Goal: Check status: Check status

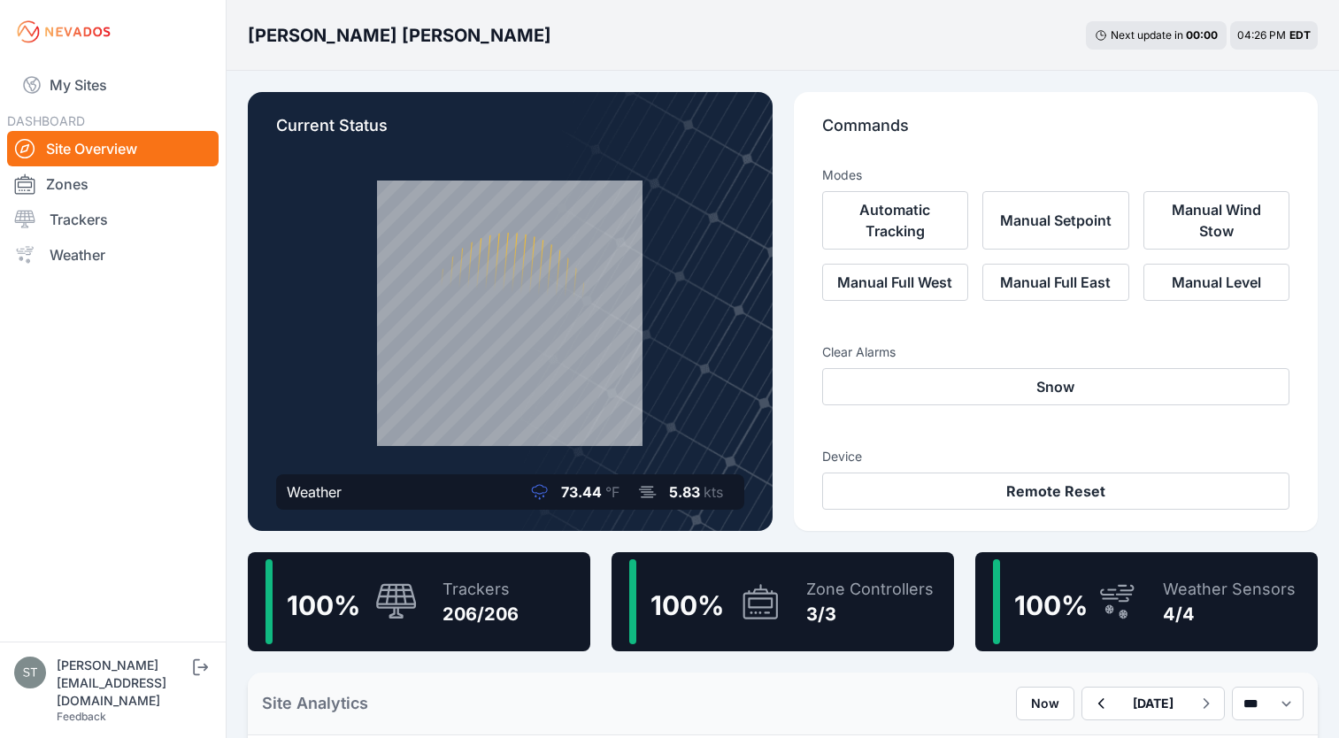
scroll to position [335, 0]
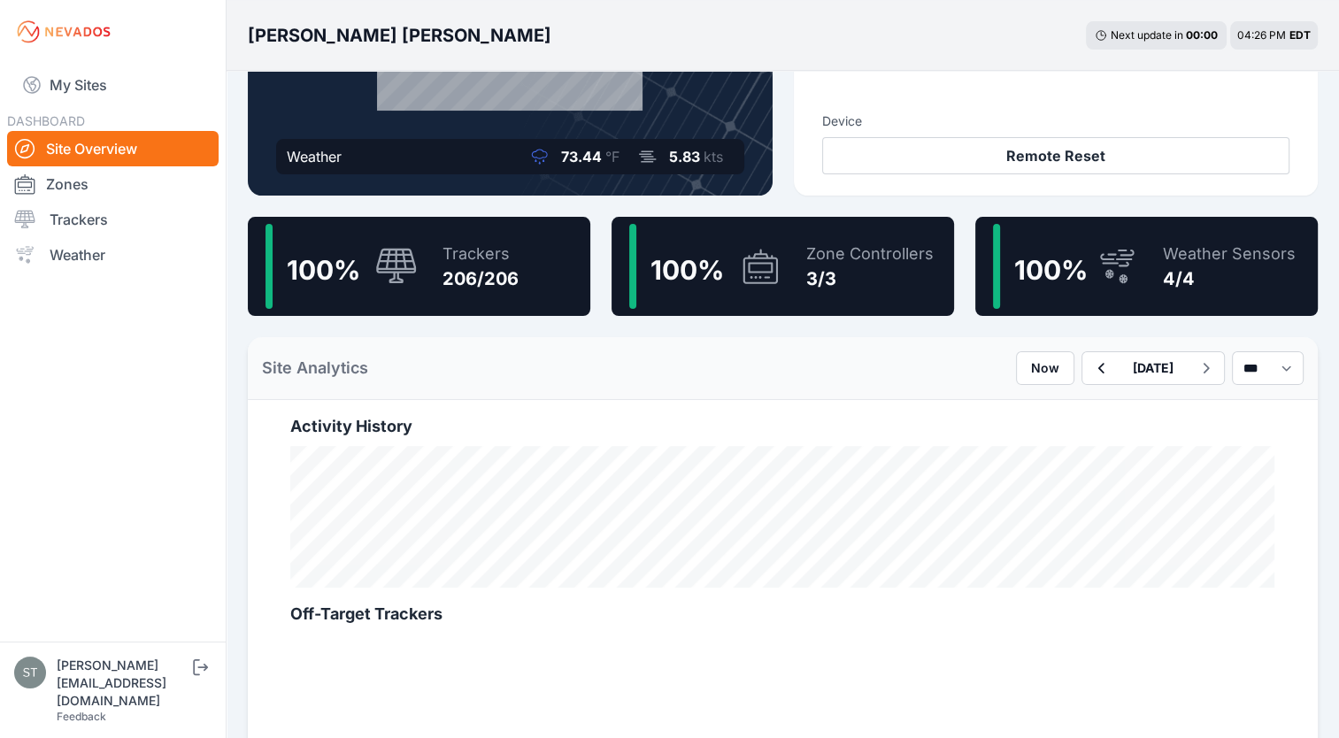
click at [450, 256] on div "Trackers" at bounding box center [481, 254] width 76 height 25
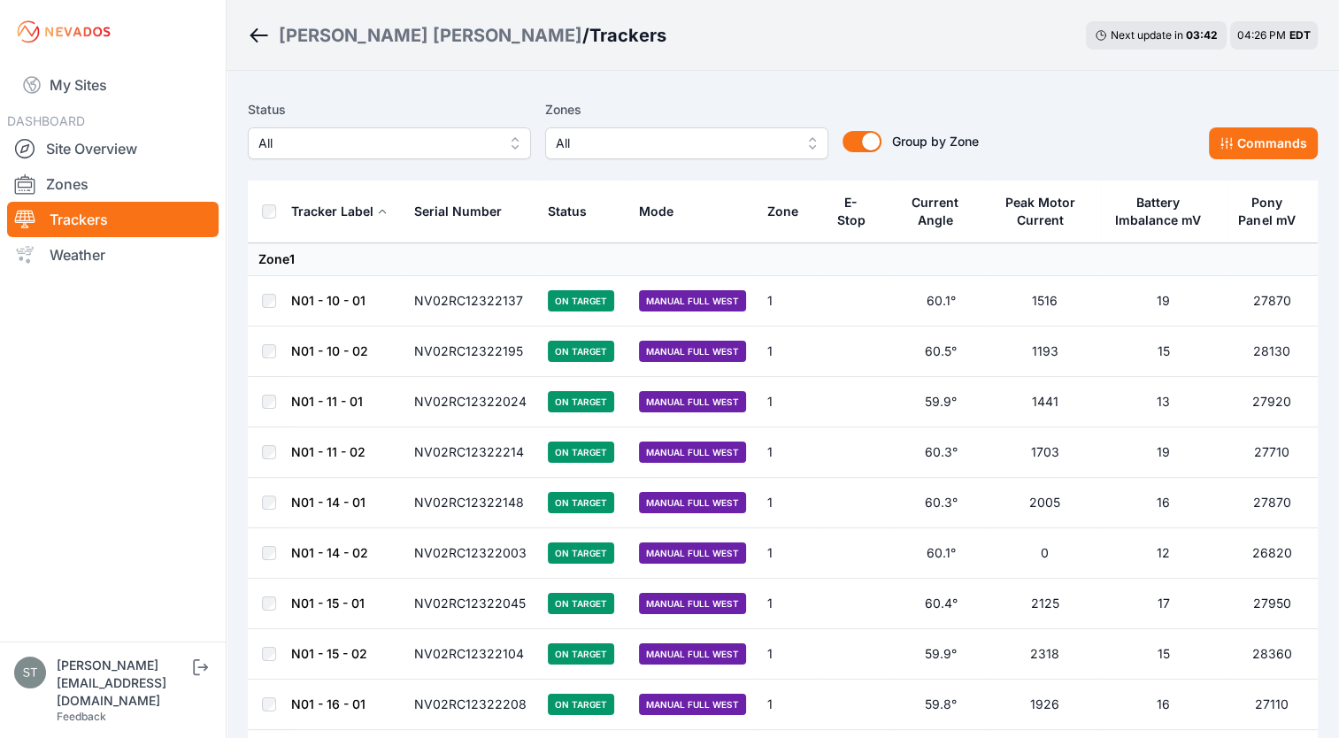
click at [312, 644] on td "N01 - 15 - 02" at bounding box center [346, 654] width 113 height 50
click at [310, 651] on link "N01 - 15 - 02" at bounding box center [329, 653] width 76 height 15
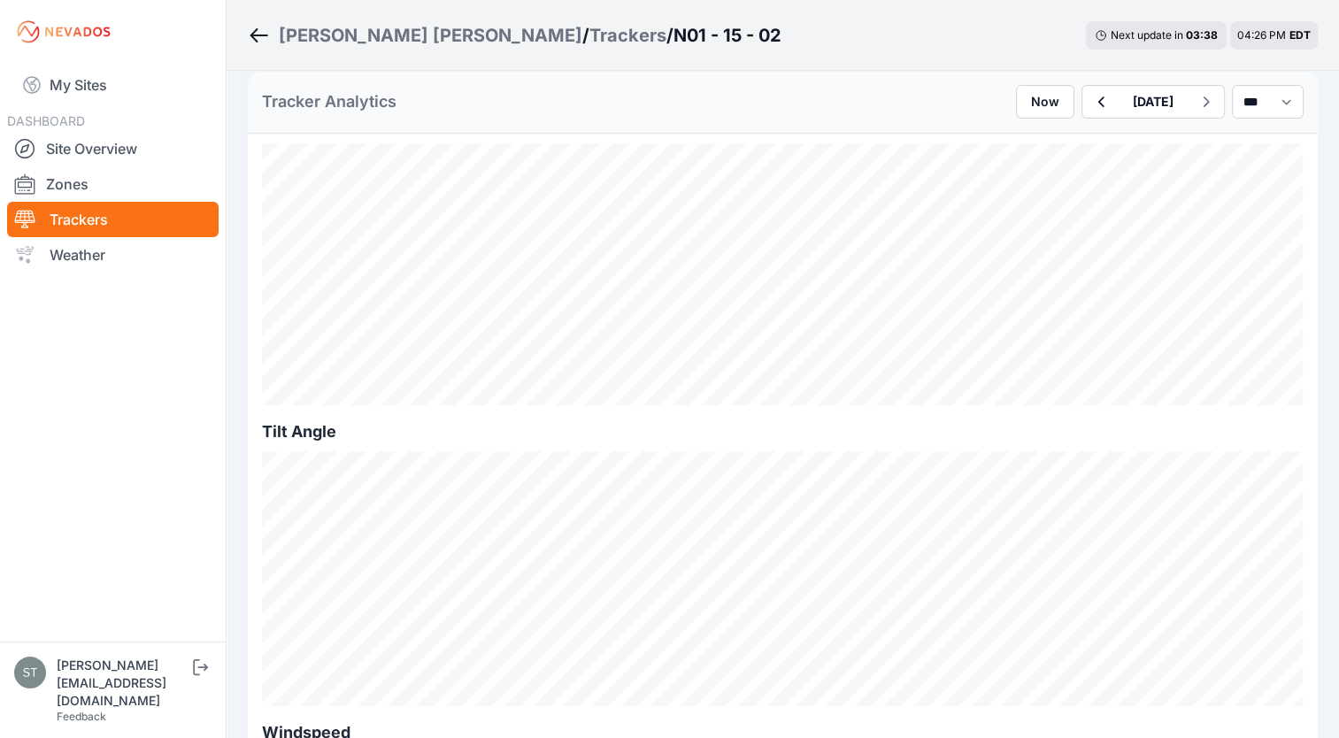
scroll to position [467, 0]
click at [1083, 112] on button "button" at bounding box center [1101, 102] width 36 height 32
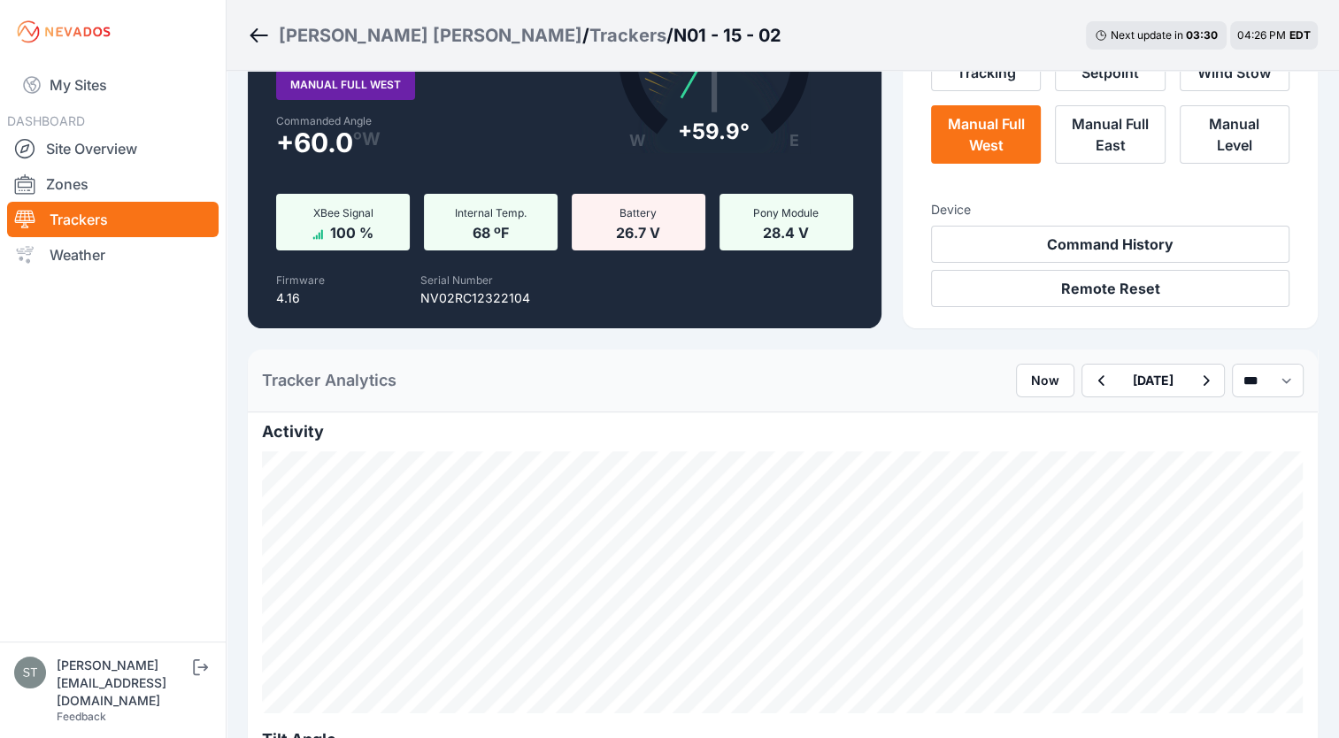
scroll to position [148, 0]
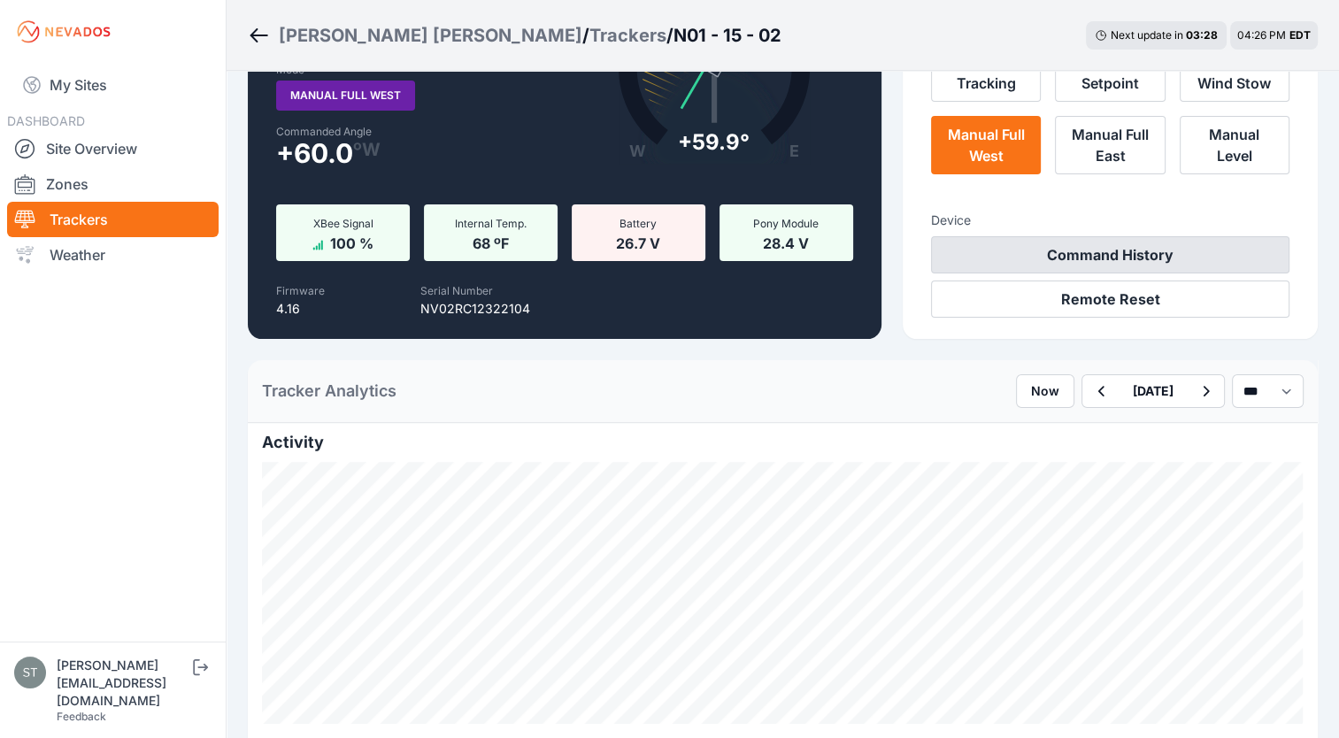
click at [1112, 259] on button "Command History" at bounding box center [1110, 254] width 358 height 37
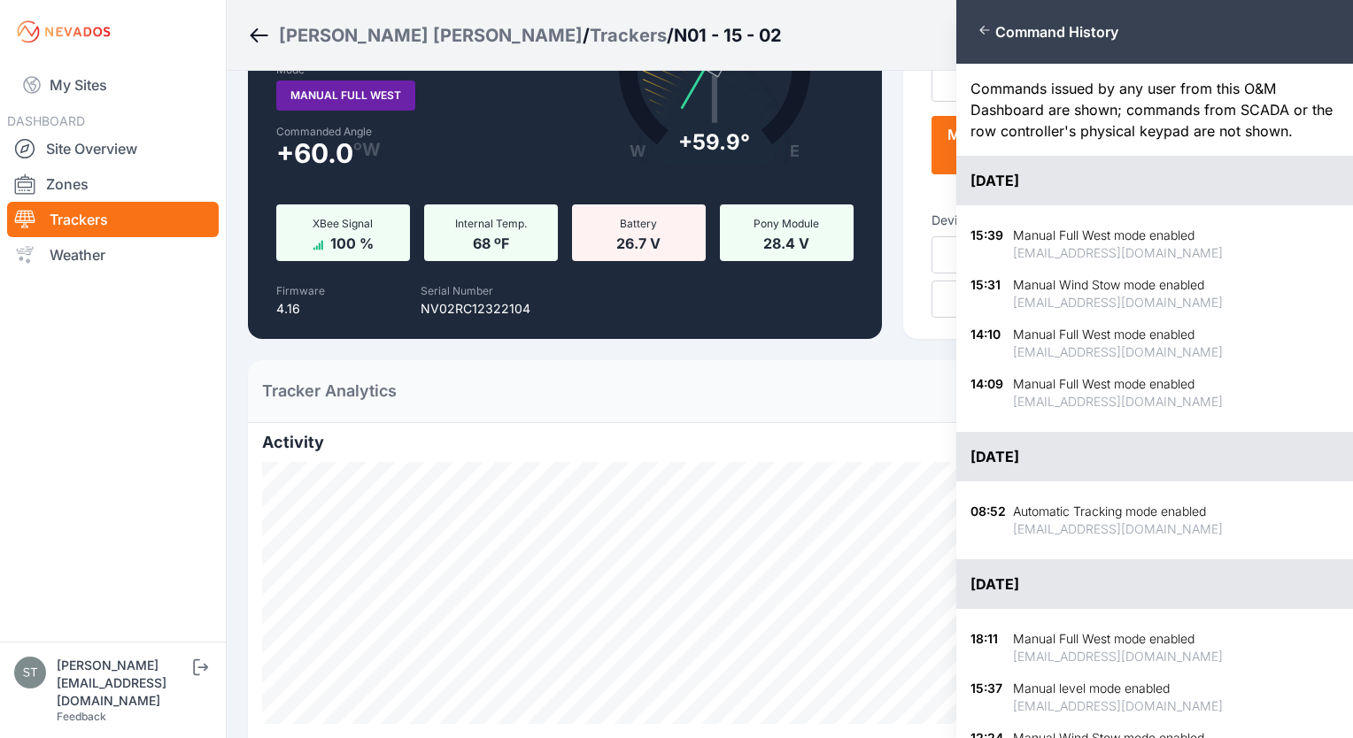
click at [863, 412] on div "Close panel Command History Commands issued by any user from this O&M Dashboard…" at bounding box center [676, 369] width 1353 height 738
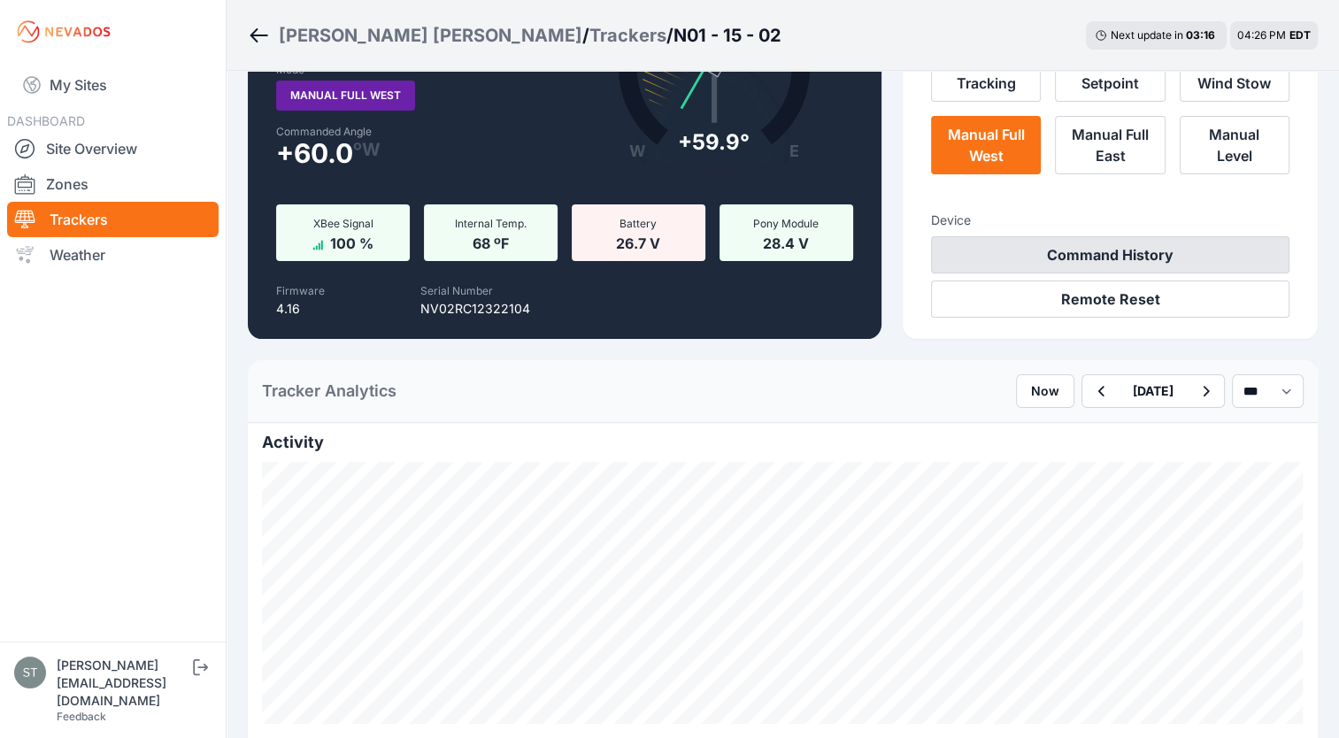
click at [1082, 253] on button "Command History" at bounding box center [1110, 254] width 358 height 37
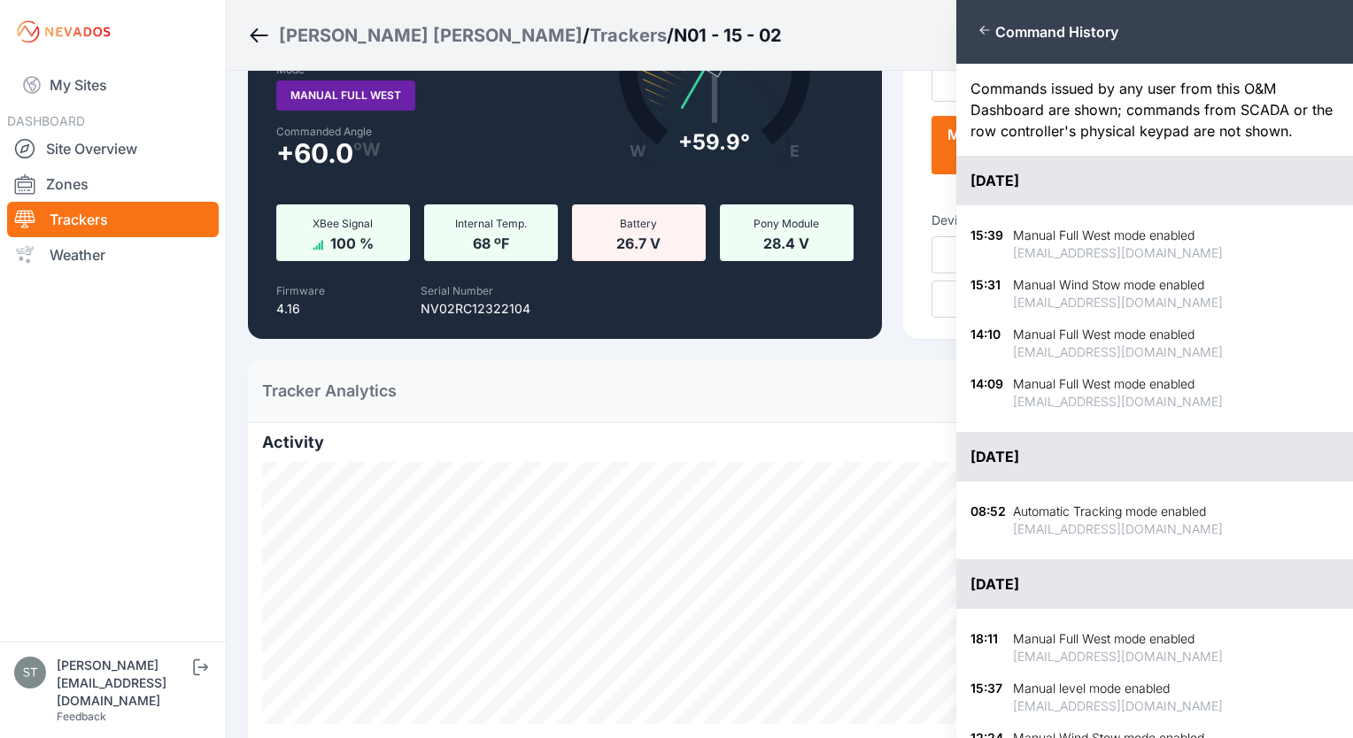
click at [860, 396] on div "Close panel Command History Commands issued by any user from this O&M Dashboard…" at bounding box center [676, 369] width 1353 height 738
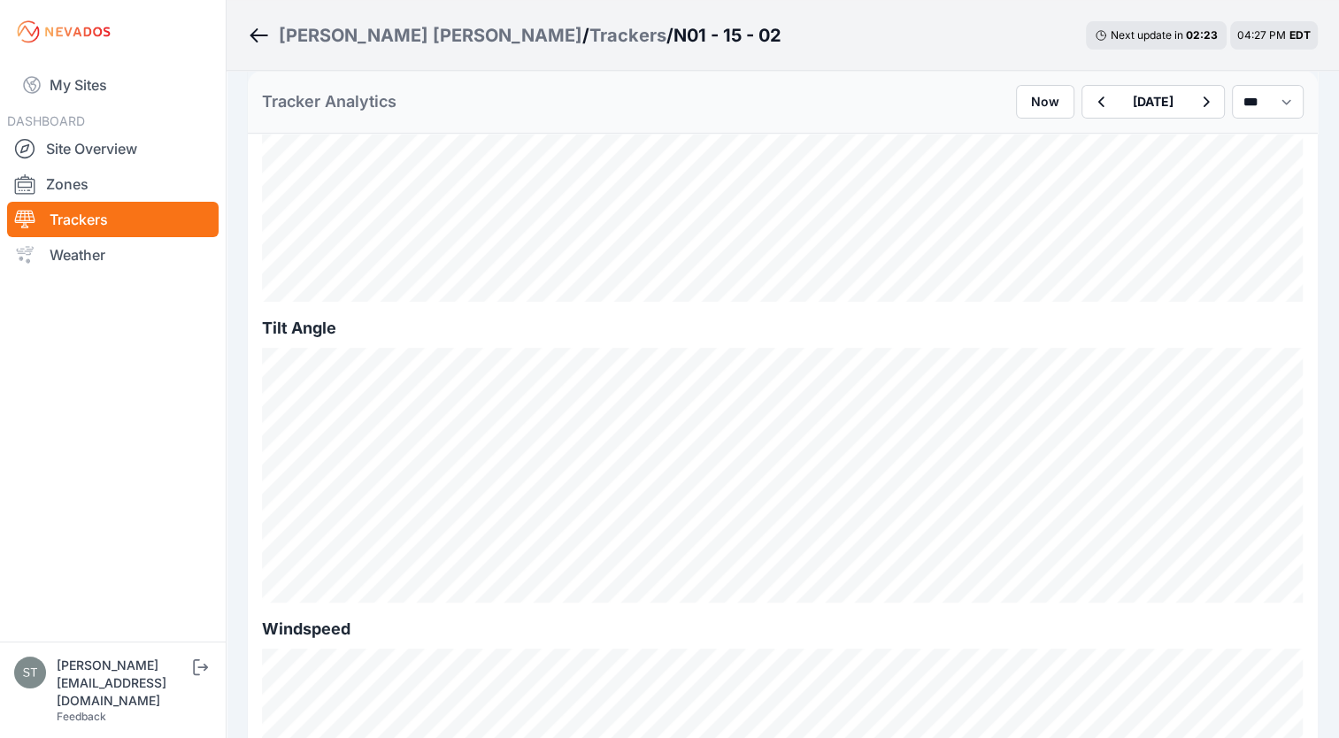
scroll to position [569, 0]
click at [968, 90] on div "Tracker Analytics Now [DATE] *** **** *****" at bounding box center [783, 102] width 1070 height 63
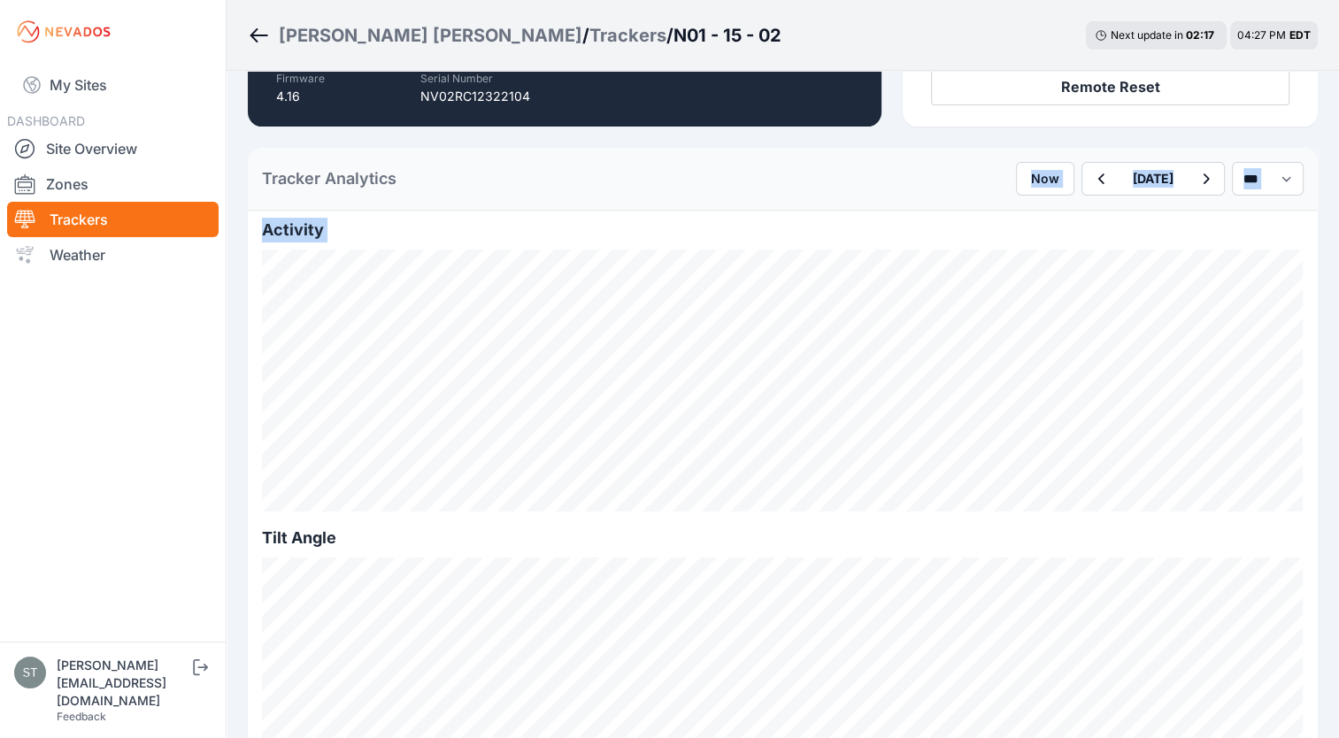
scroll to position [359, 0]
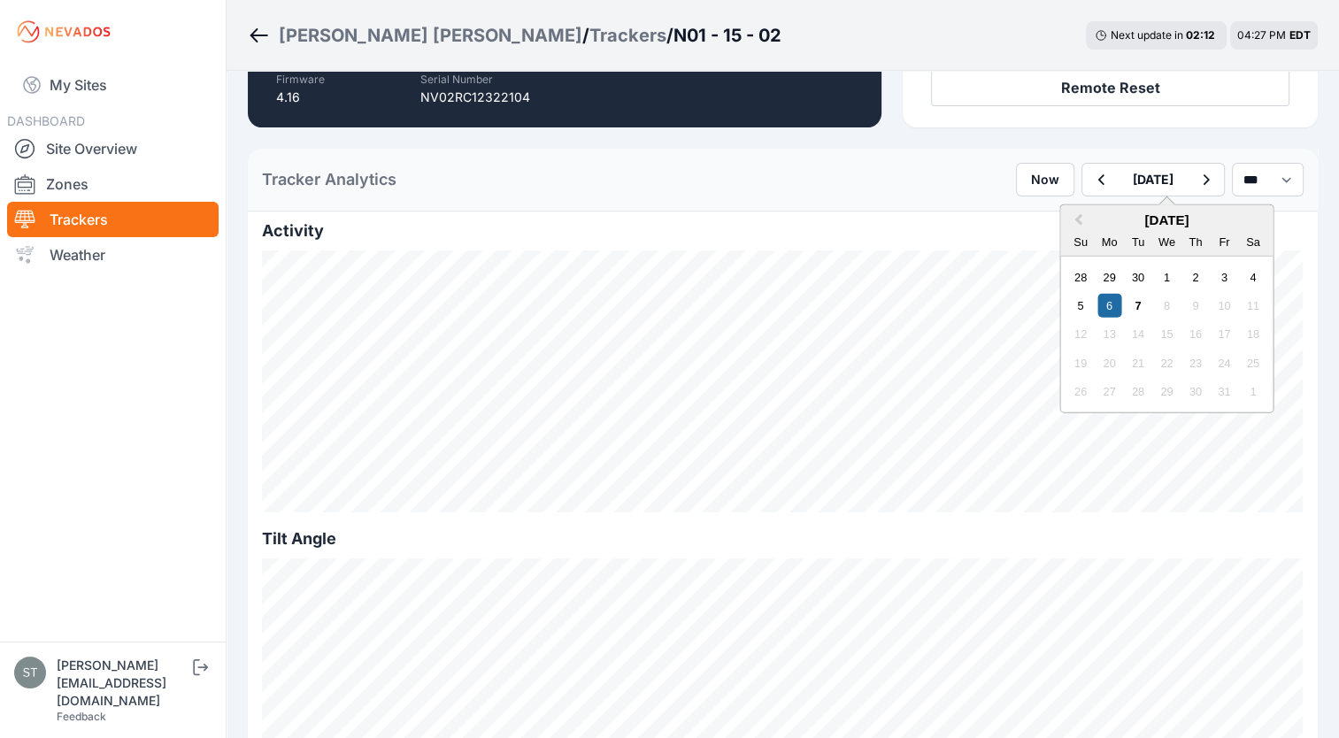
click at [806, 533] on h2 "Tilt Angle" at bounding box center [783, 539] width 1042 height 25
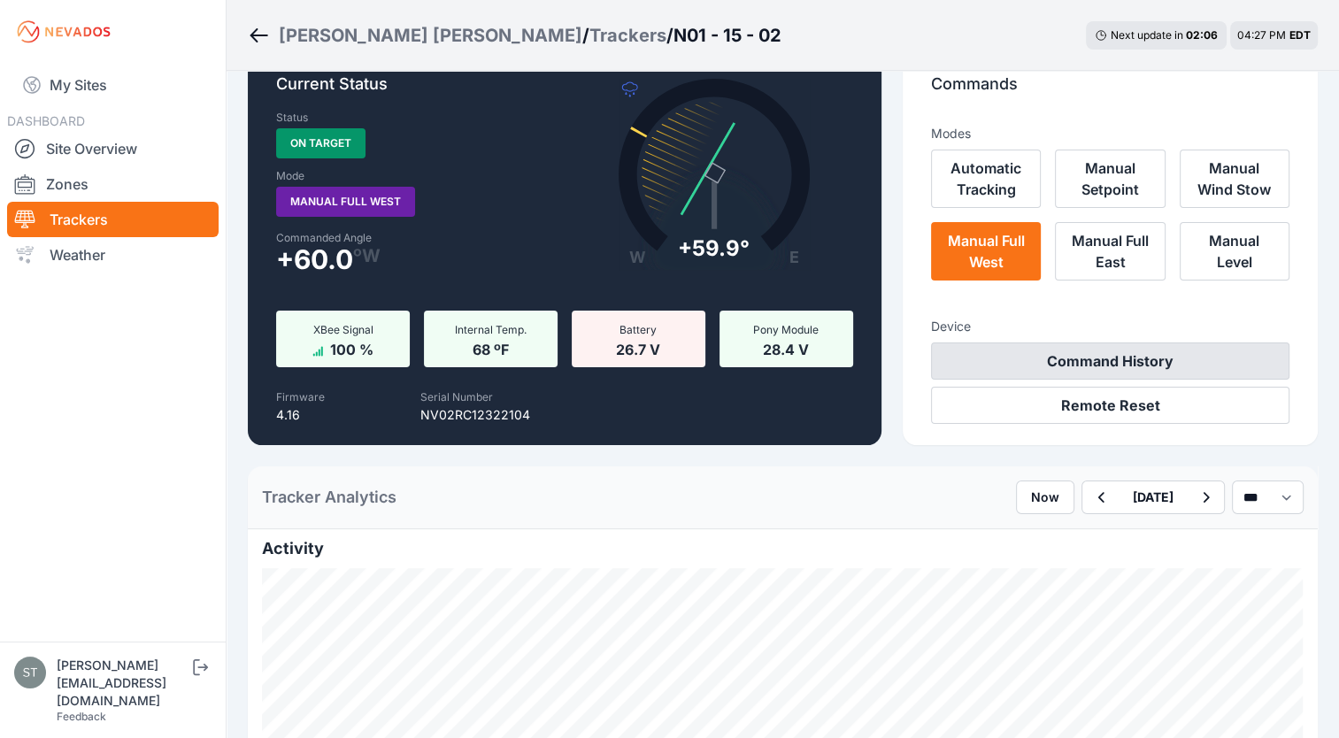
scroll to position [41, 0]
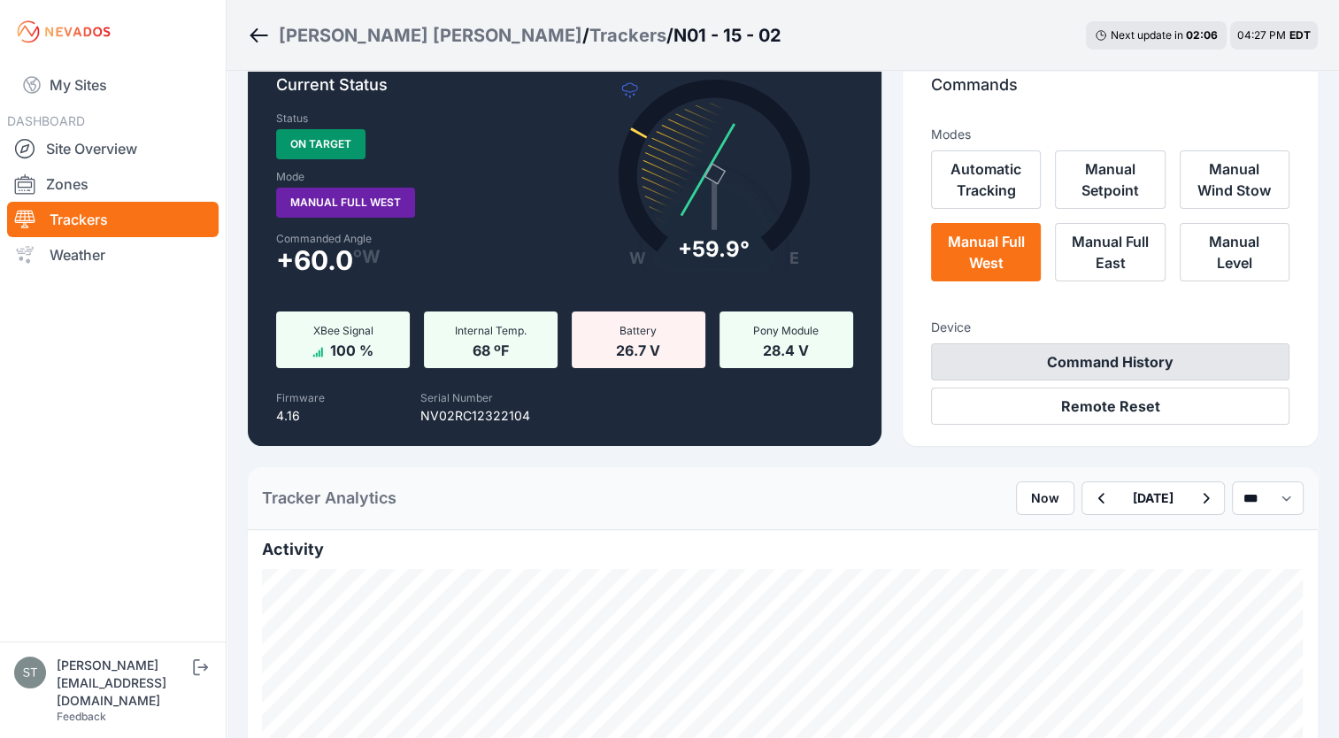
click at [1093, 371] on button "Command History" at bounding box center [1110, 361] width 358 height 37
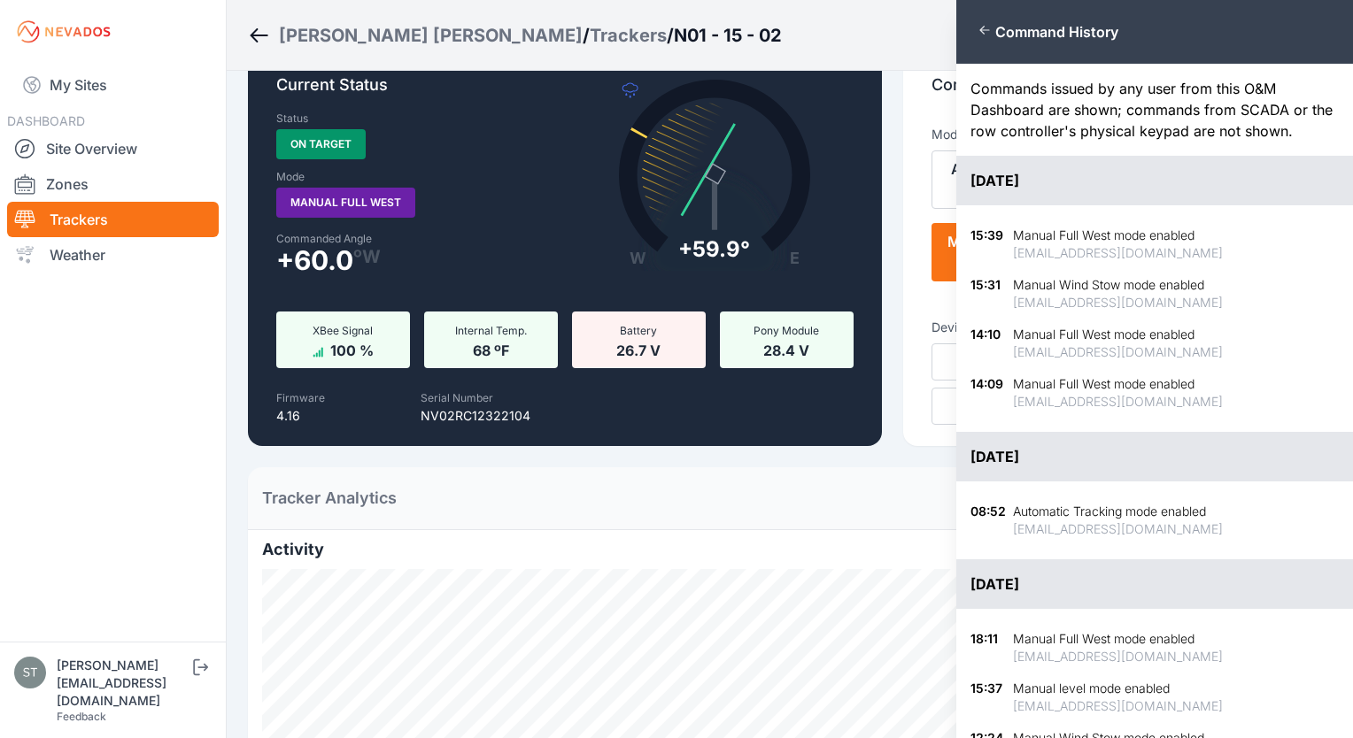
click at [867, 509] on div "Close panel Command History Commands issued by any user from this O&M Dashboard…" at bounding box center [676, 369] width 1353 height 738
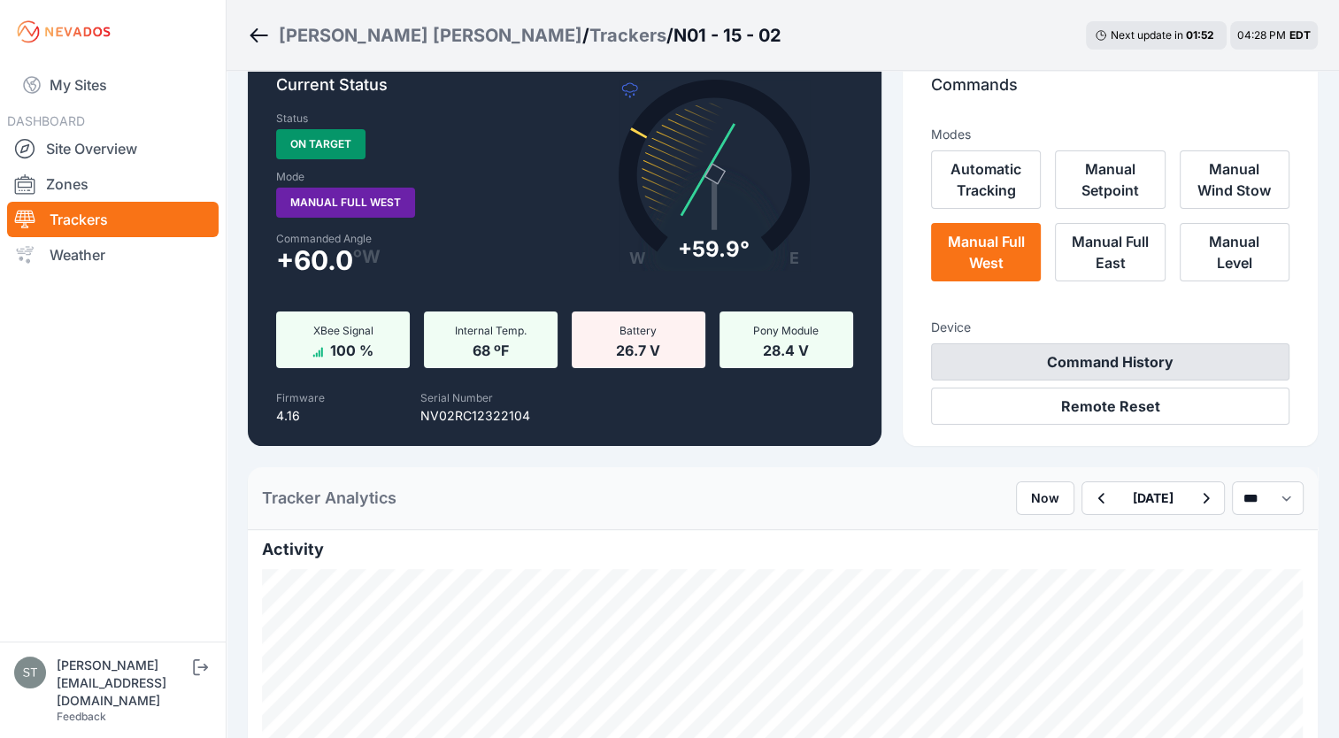
click at [1129, 366] on button "Command History" at bounding box center [1110, 361] width 358 height 37
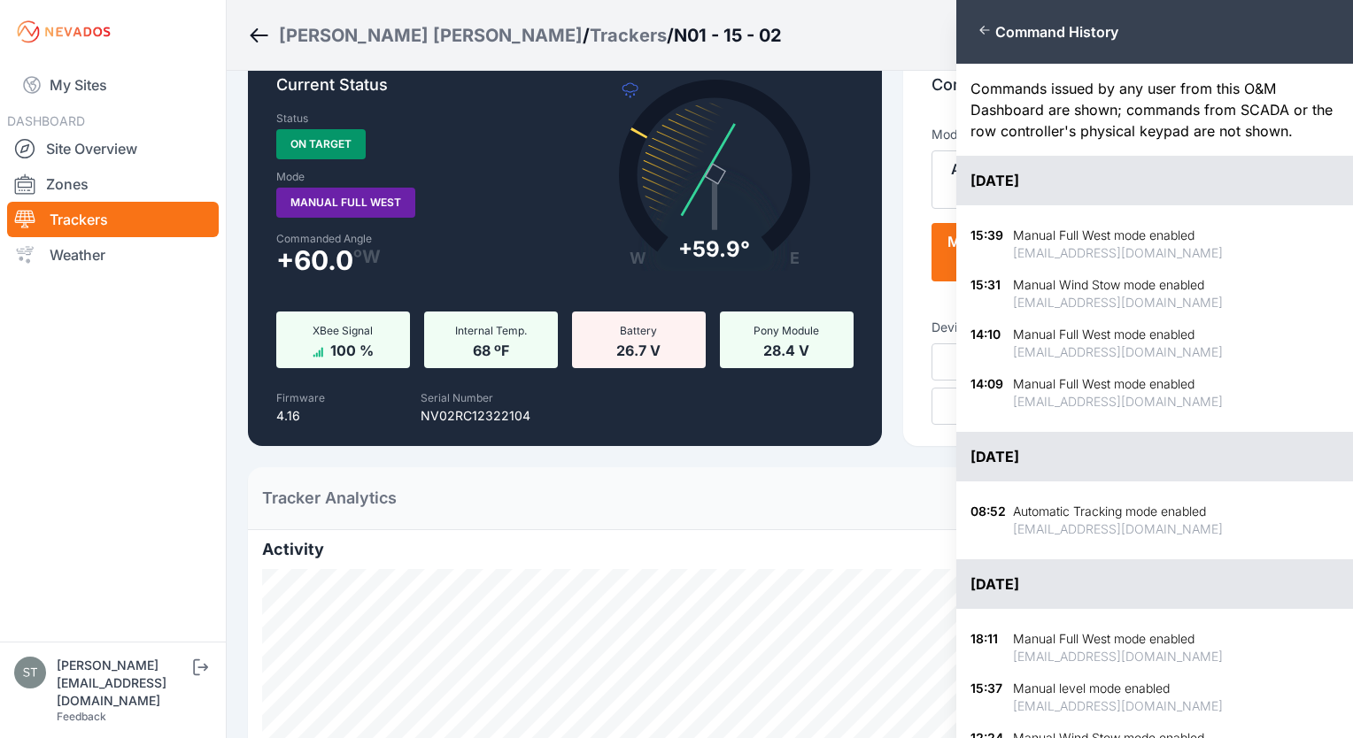
click at [793, 502] on div "Close panel Command History Commands issued by any user from this O&M Dashboard…" at bounding box center [676, 369] width 1353 height 738
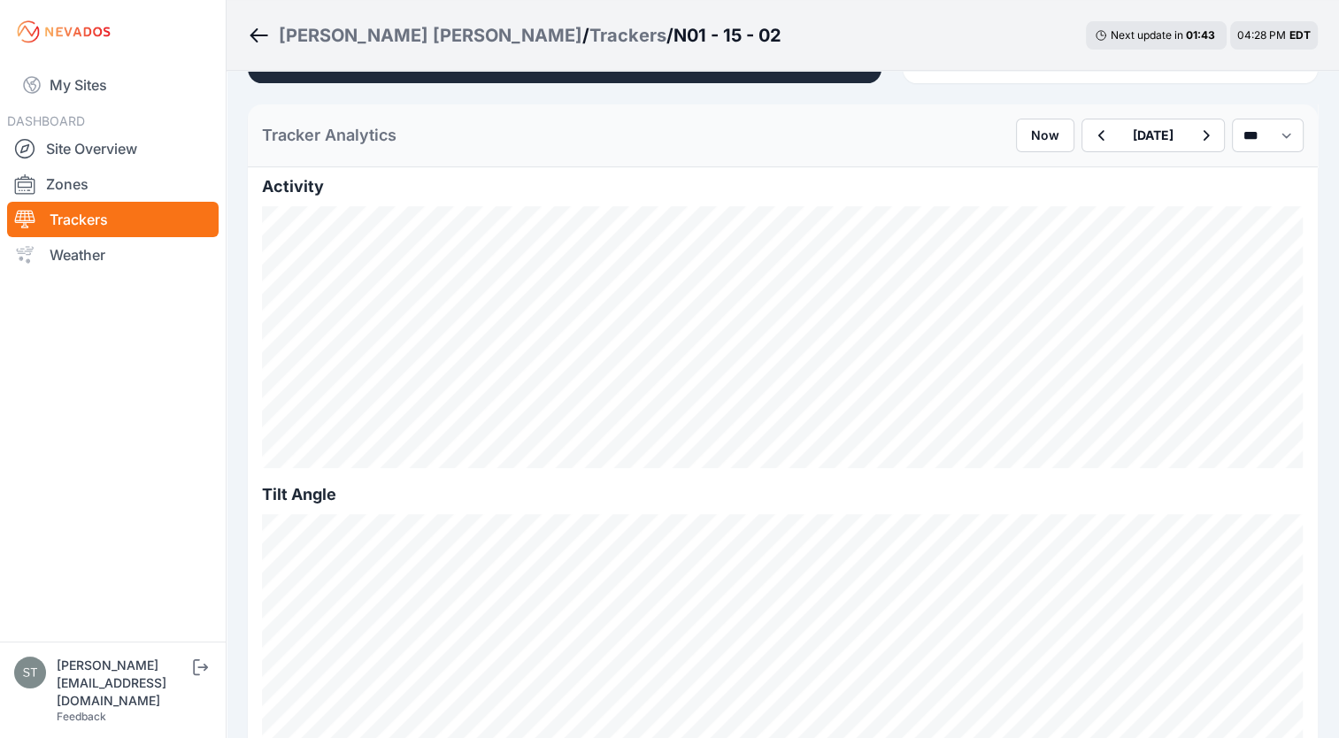
scroll to position [406, 0]
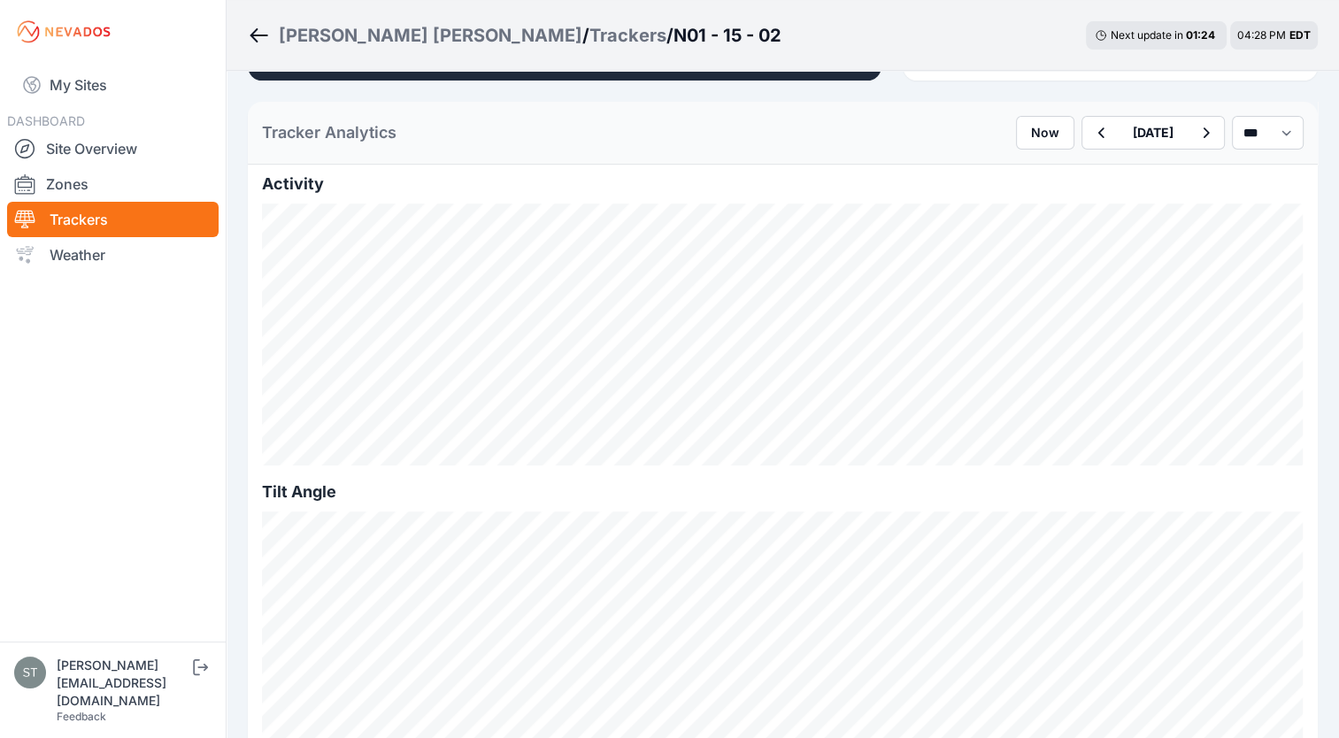
click at [813, 510] on div "Tilt Angle [DATE] 12:30 EDT Actual: -12.2° Commanded: -12.0°" at bounding box center [783, 623] width 1042 height 287
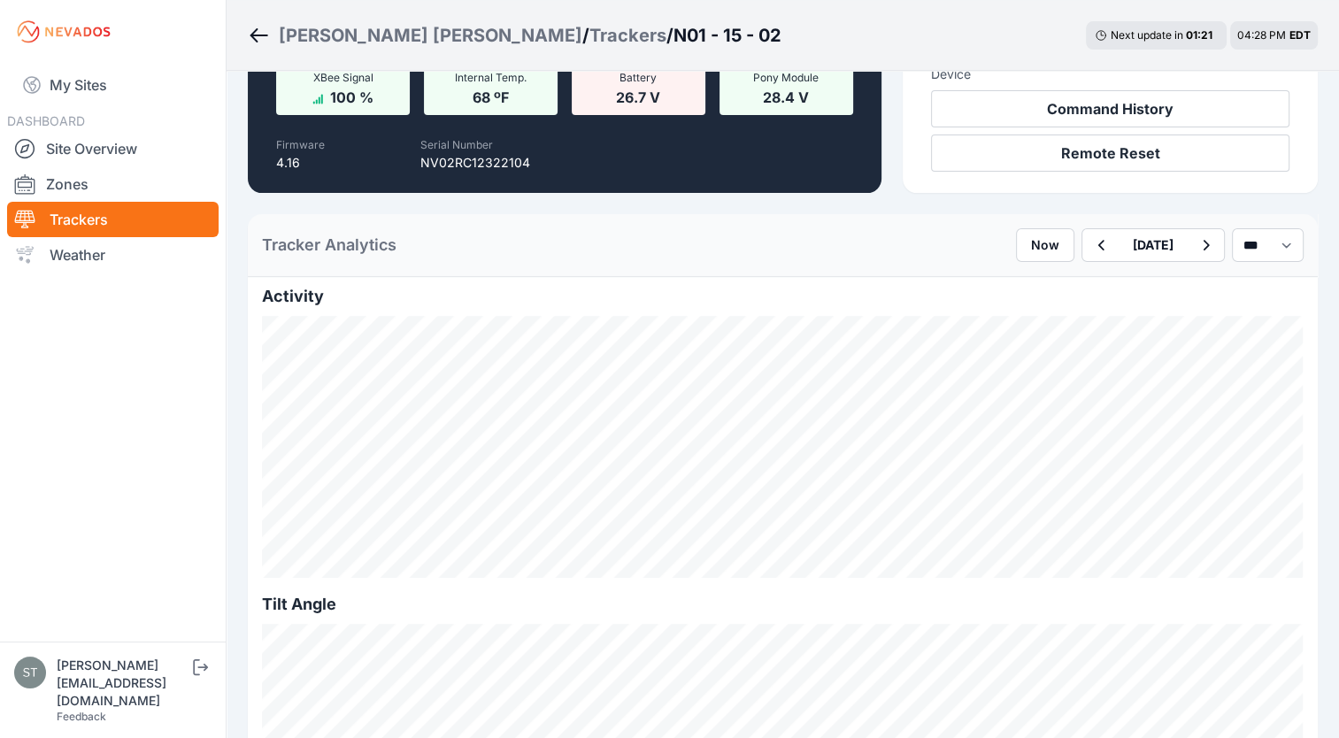
scroll to position [296, 0]
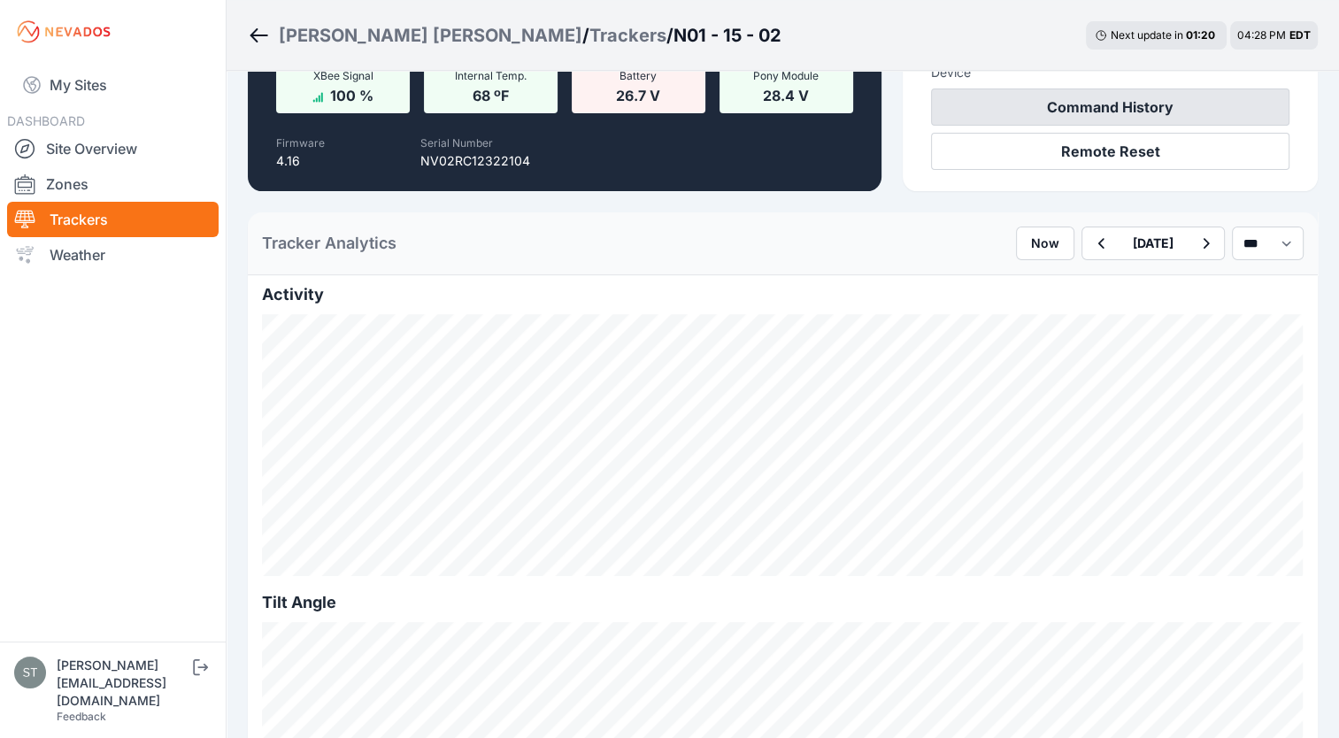
click at [1156, 105] on button "Command History" at bounding box center [1110, 107] width 358 height 37
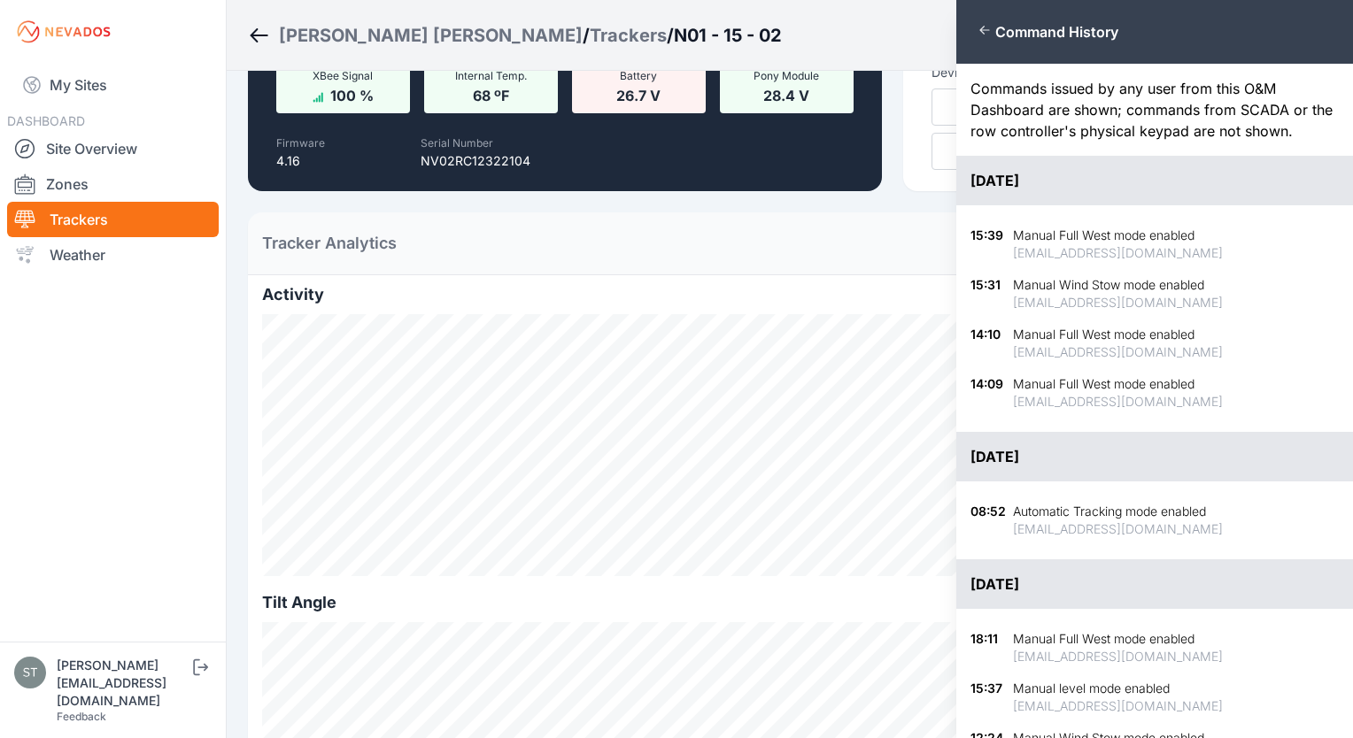
click at [841, 629] on div "Close panel Command History Commands issued by any user from this O&M Dashboard…" at bounding box center [676, 369] width 1353 height 738
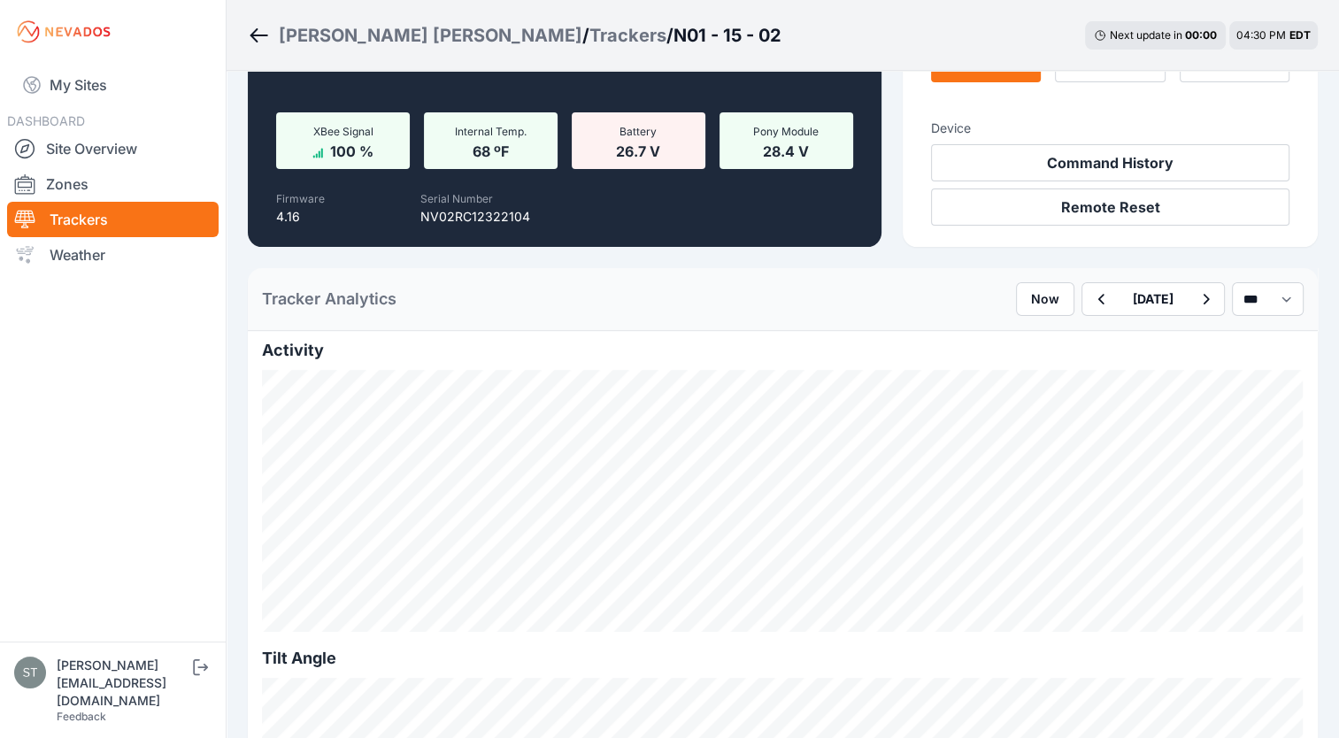
scroll to position [236, 0]
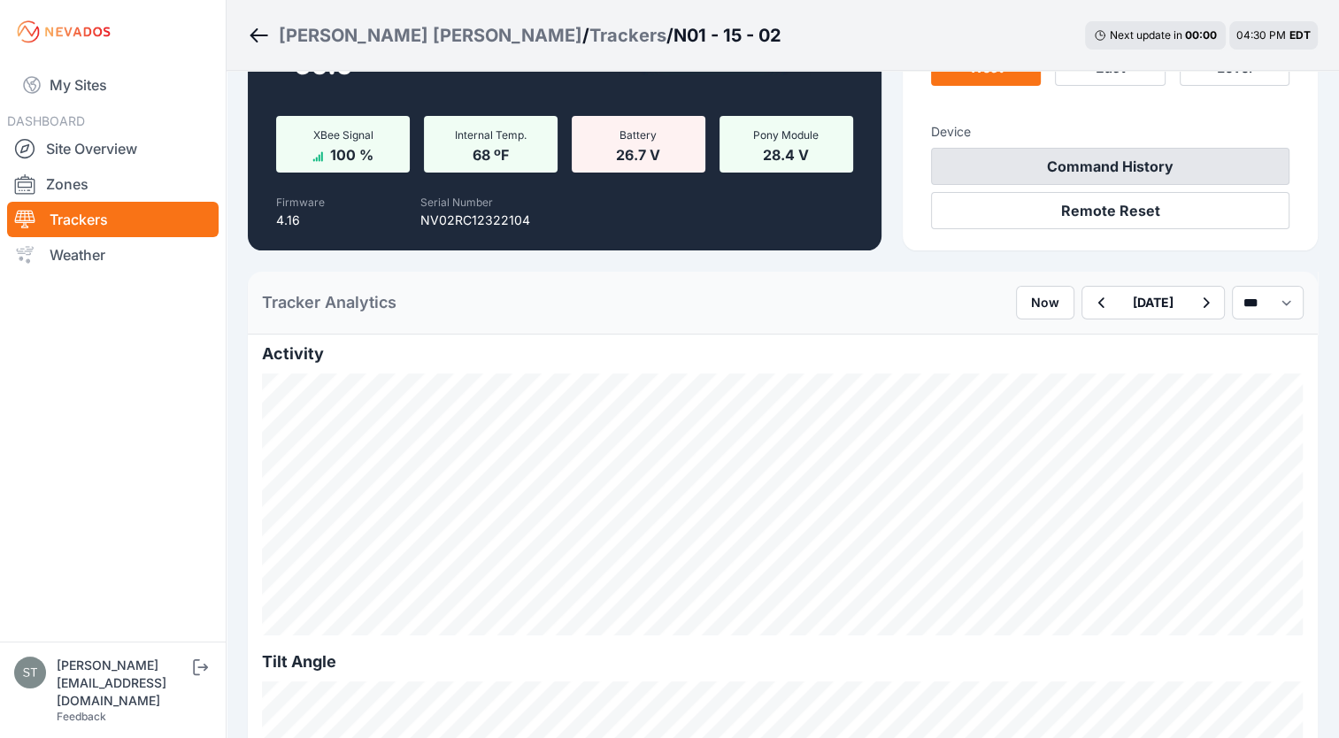
click at [1076, 164] on button "Command History" at bounding box center [1110, 166] width 358 height 37
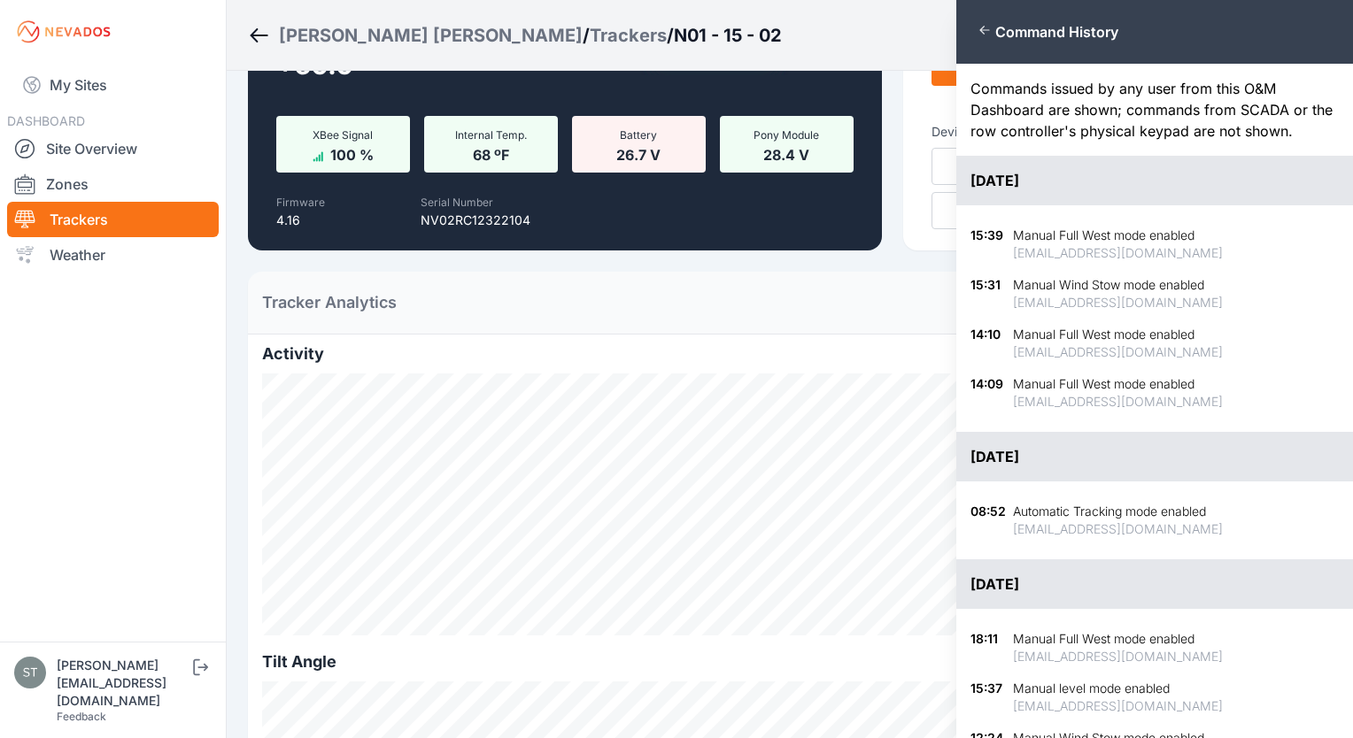
click at [857, 333] on div "Close panel Command History Commands issued by any user from this O&M Dashboard…" at bounding box center [676, 369] width 1353 height 738
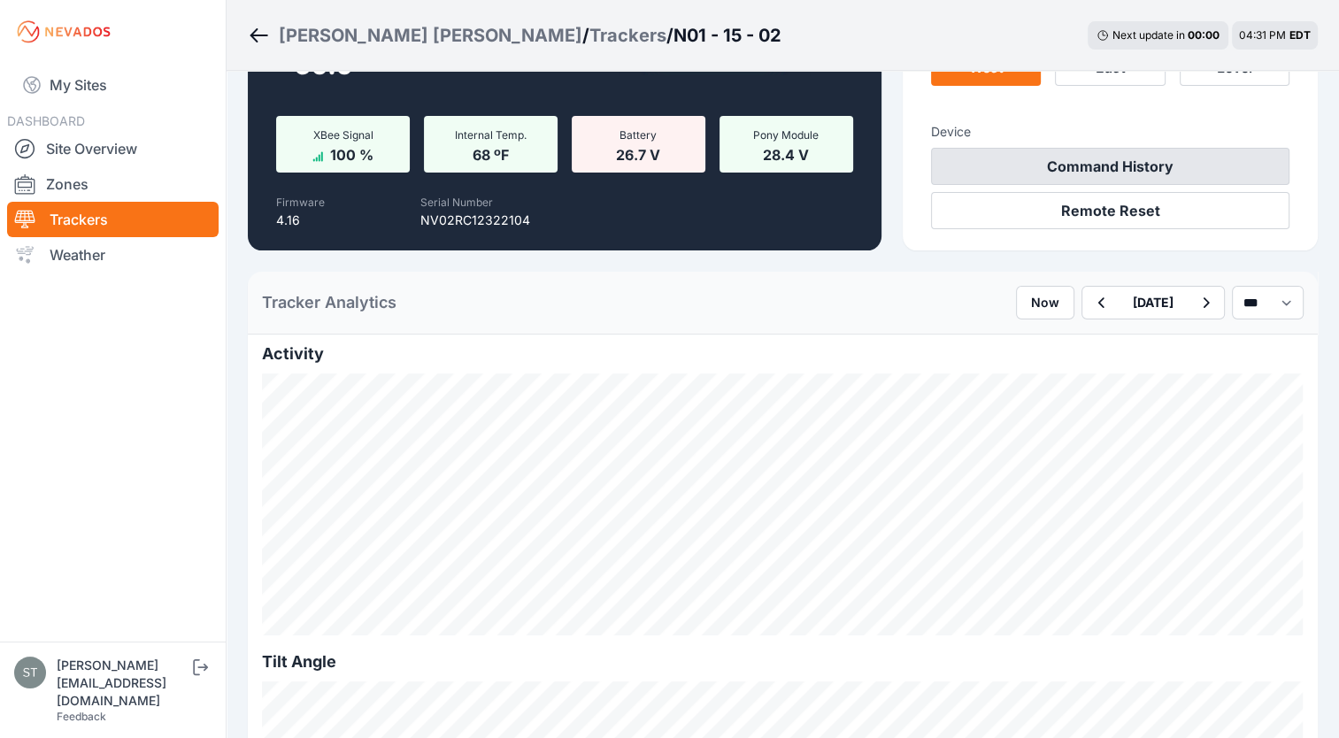
click at [1080, 164] on button "Command History" at bounding box center [1110, 166] width 358 height 37
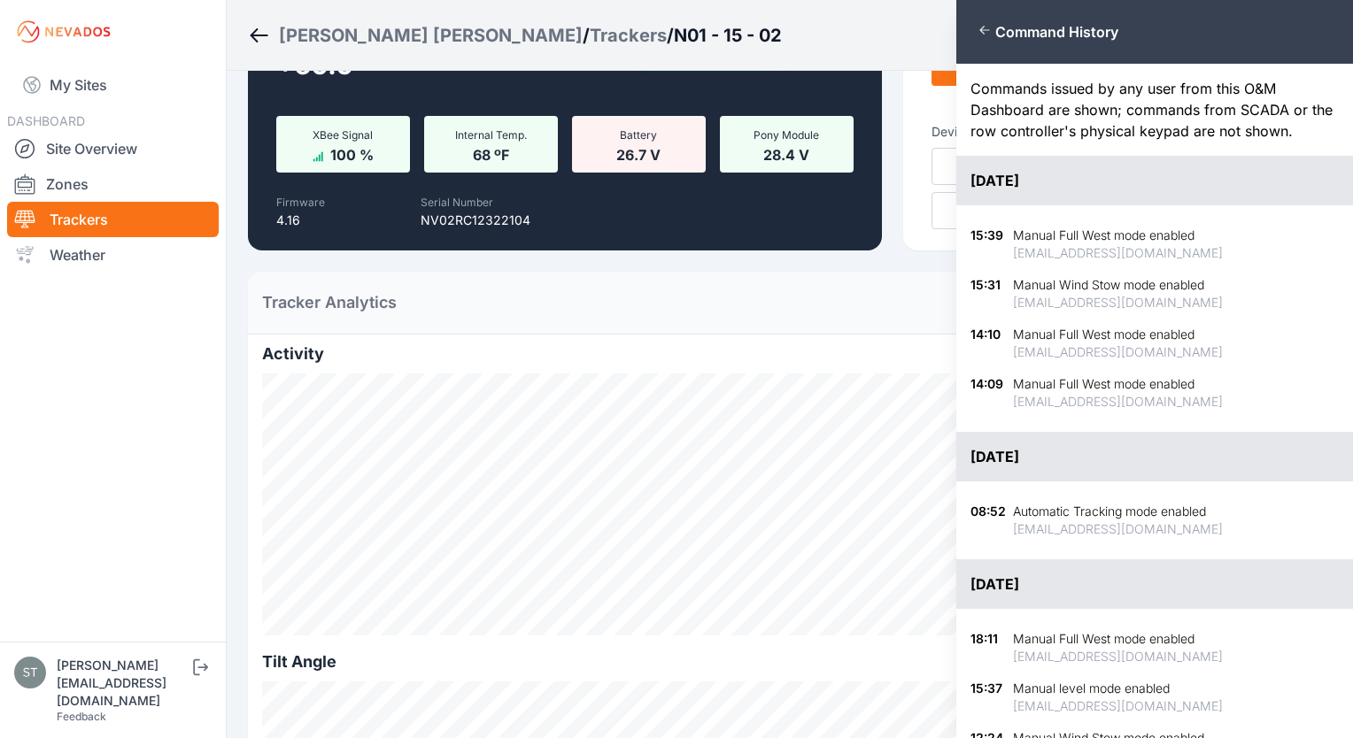
click at [860, 259] on div "Close panel Command History Commands issued by any user from this O&M Dashboard…" at bounding box center [676, 369] width 1353 height 738
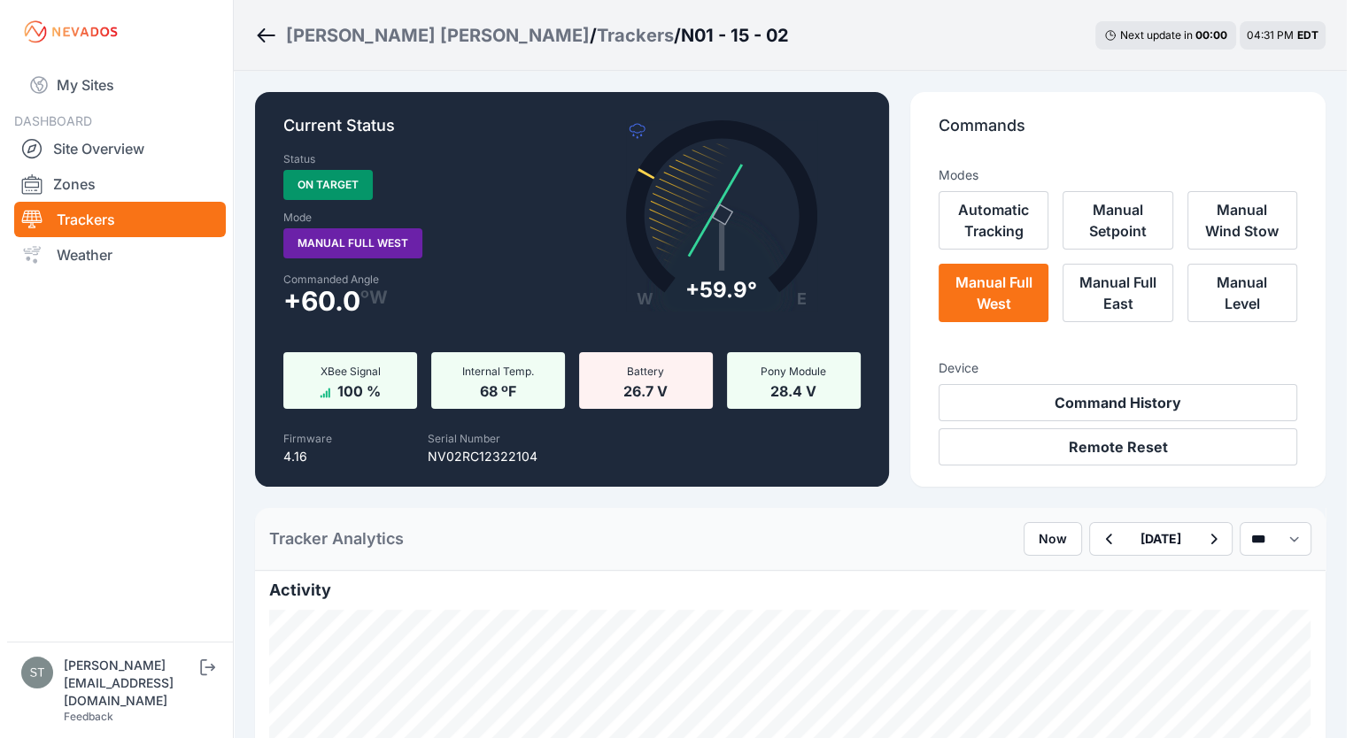
scroll to position [0, 0]
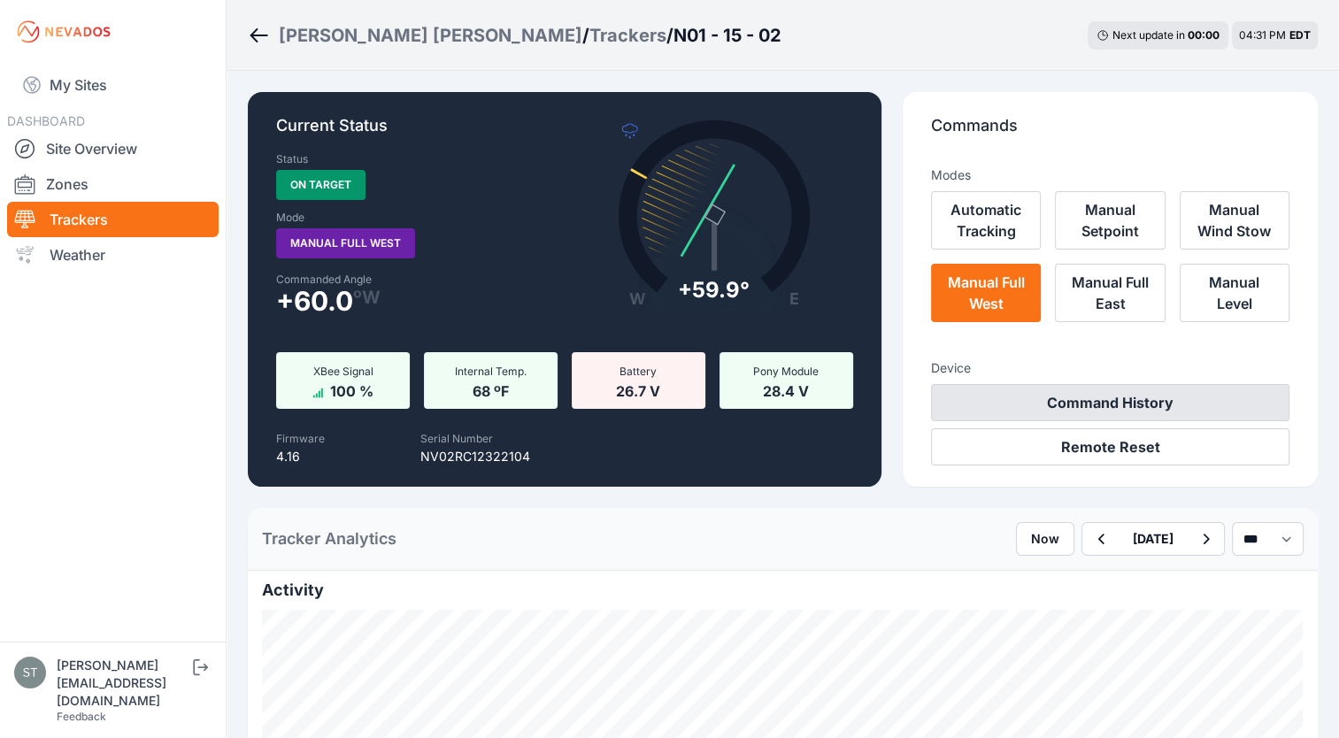
click at [1053, 415] on button "Command History" at bounding box center [1110, 402] width 358 height 37
